Goal: Task Accomplishment & Management: Manage account settings

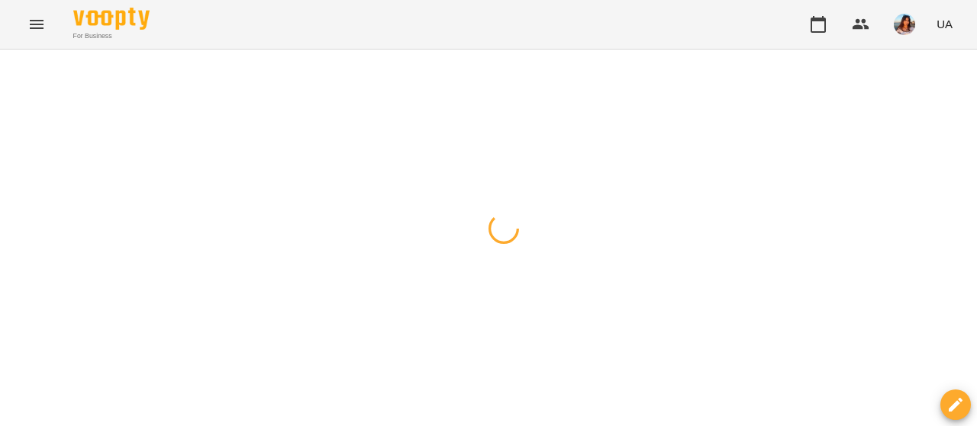
click at [39, 50] on div at bounding box center [488, 50] width 977 height 0
click at [285, 50] on div at bounding box center [488, 50] width 977 height 0
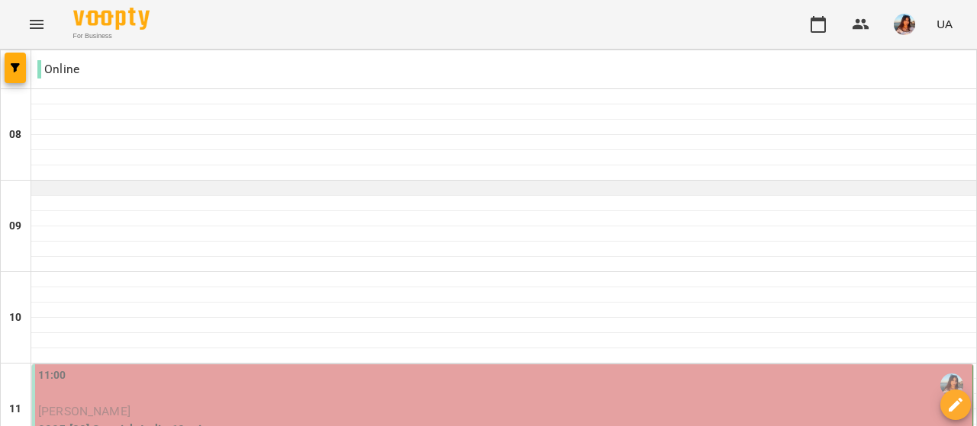
scroll to position [163, 0]
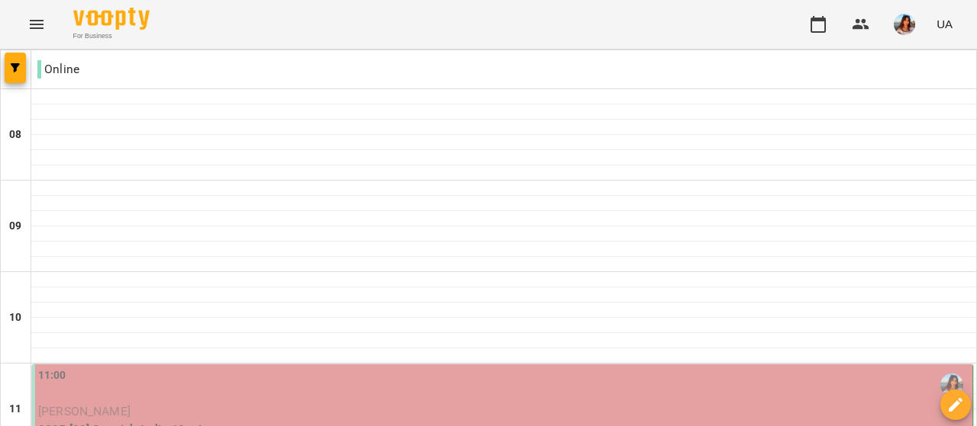
click at [301, 368] on div "11:00" at bounding box center [503, 385] width 931 height 35
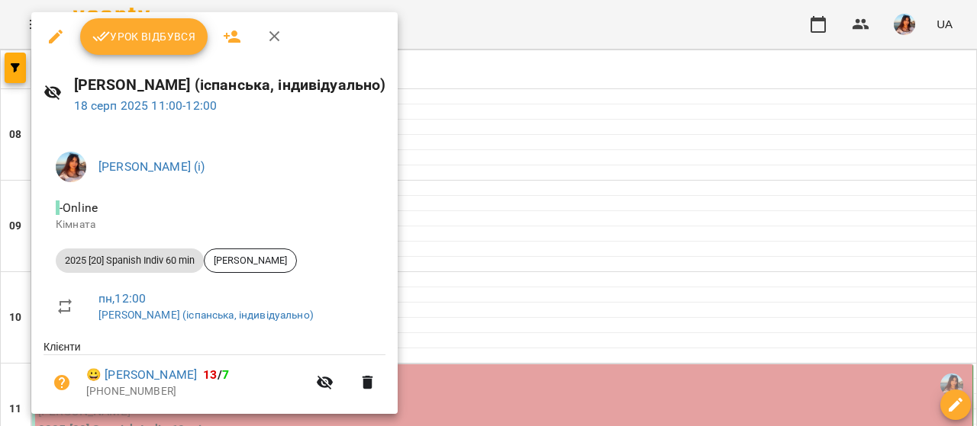
click at [155, 71] on div "[PERSON_NAME] (іспанська, індивідуально) [DATE] 11:00 - 12:00" at bounding box center [214, 94] width 366 height 66
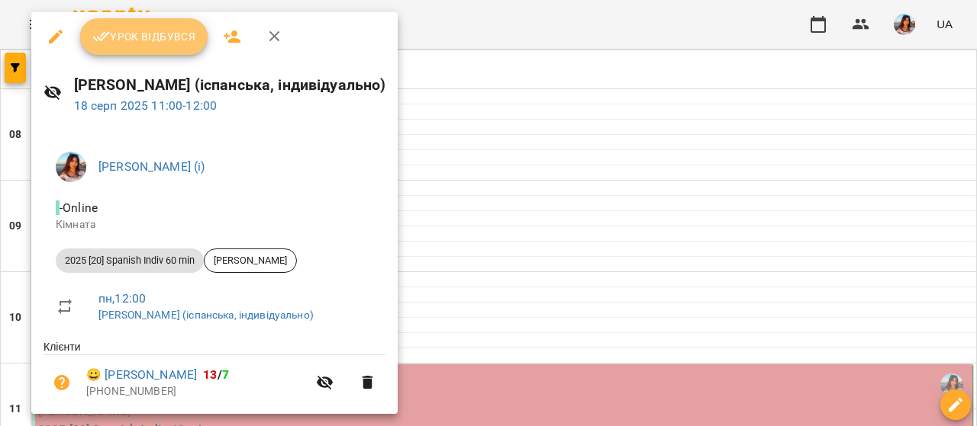
click at [127, 43] on span "Урок відбувся" at bounding box center [144, 36] width 104 height 18
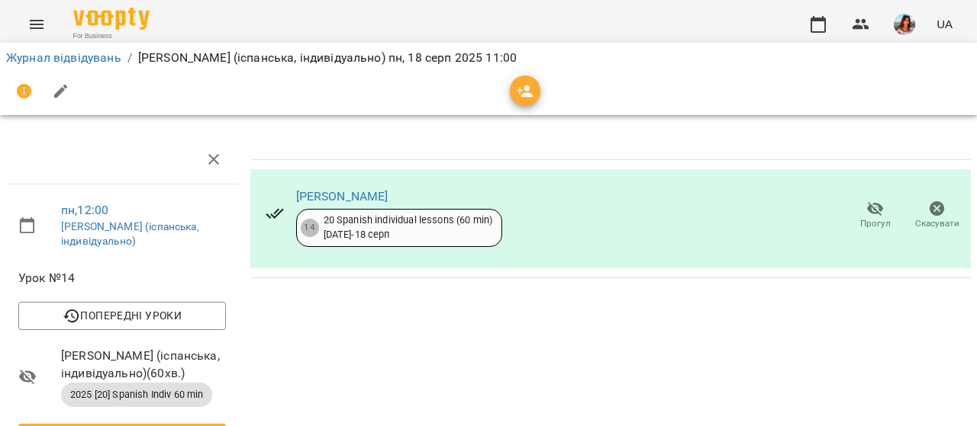
click at [59, 82] on icon "button" at bounding box center [61, 91] width 18 height 18
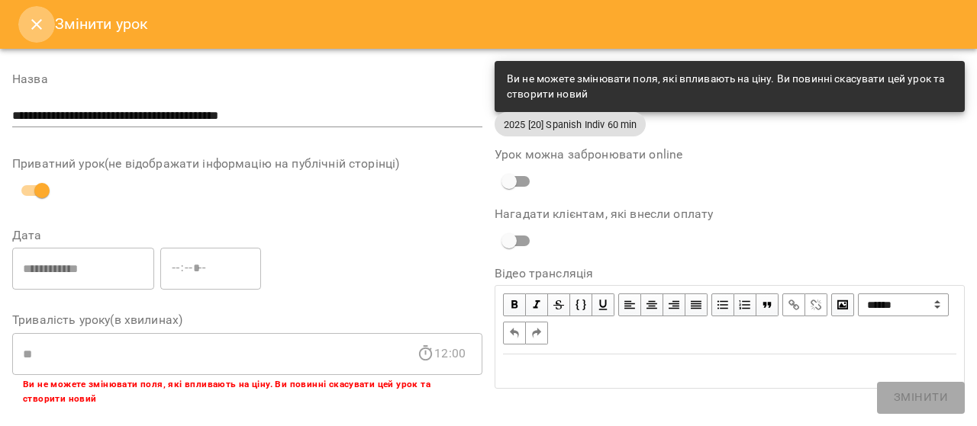
click at [35, 13] on button "Close" at bounding box center [36, 24] width 37 height 37
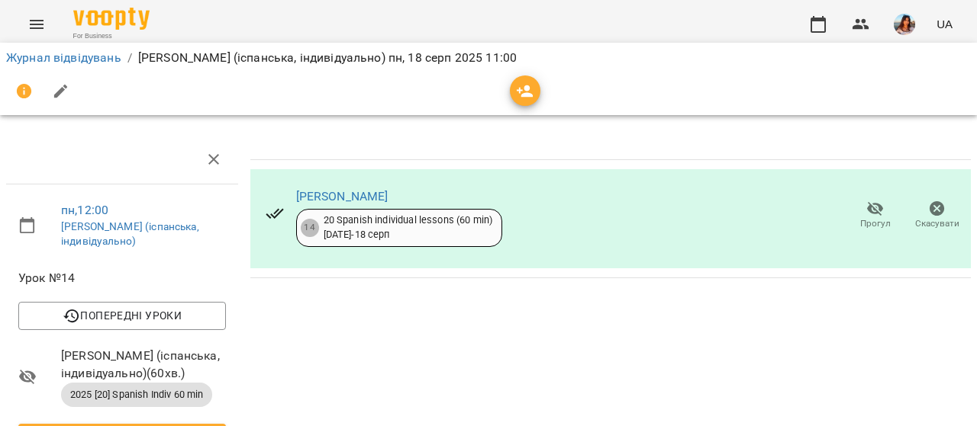
click at [44, 25] on icon "Menu" at bounding box center [36, 24] width 18 height 18
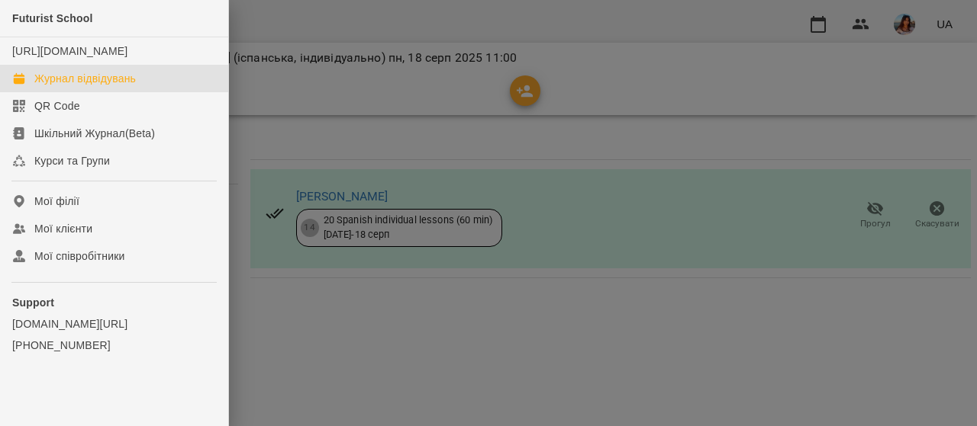
click at [79, 92] on link "Журнал відвідувань" at bounding box center [114, 78] width 228 height 27
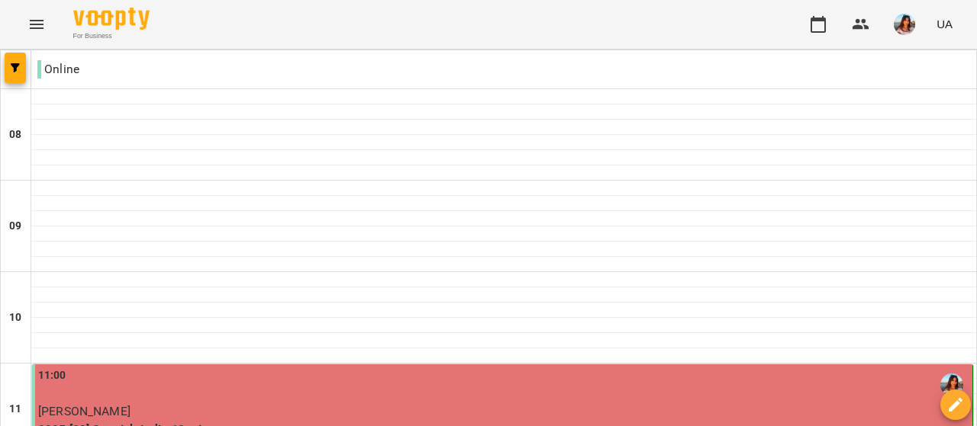
scroll to position [229, 0]
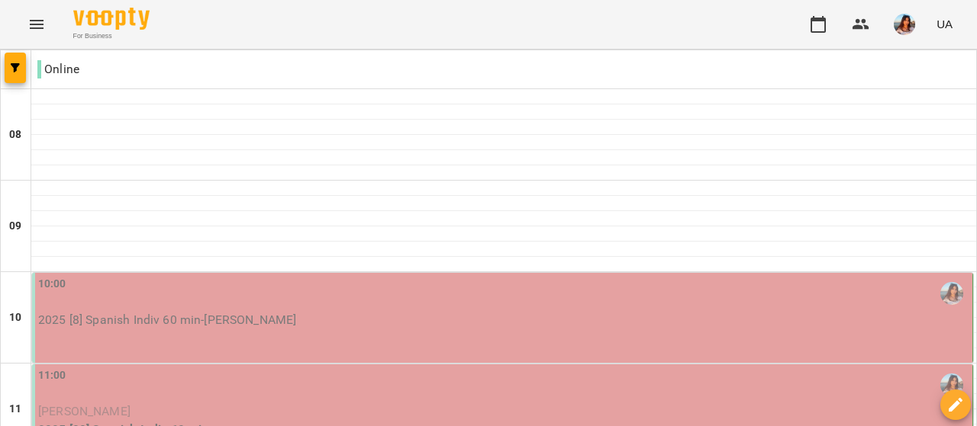
scroll to position [552, 0]
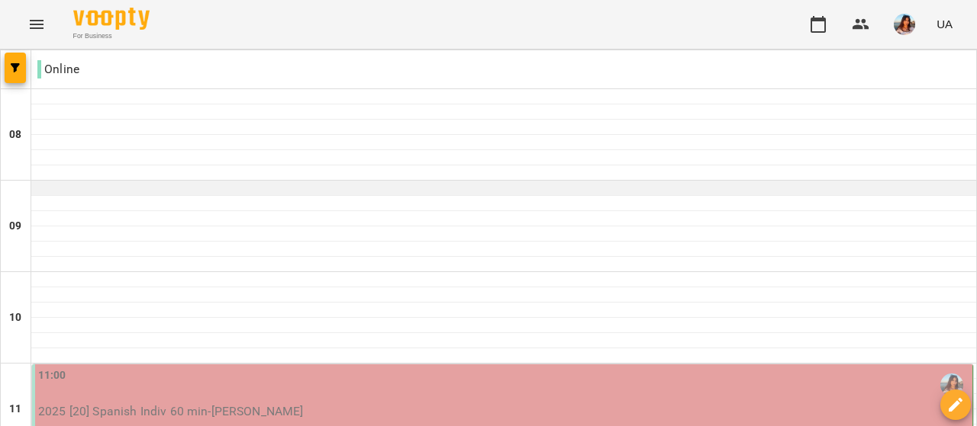
scroll to position [693, 0]
